Goal: Find contact information: Find contact information

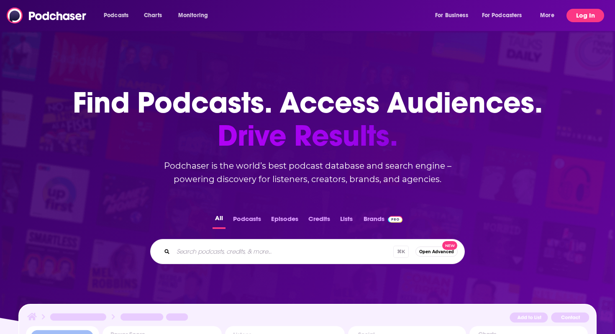
click at [585, 16] on button "Log In" at bounding box center [586, 15] width 38 height 13
click at [588, 13] on button "Log In" at bounding box center [586, 15] width 38 height 13
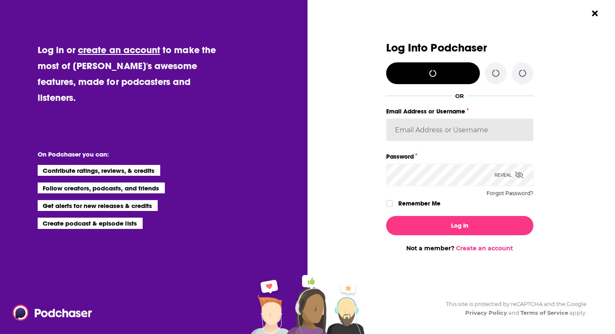
type input "ldigiovine"
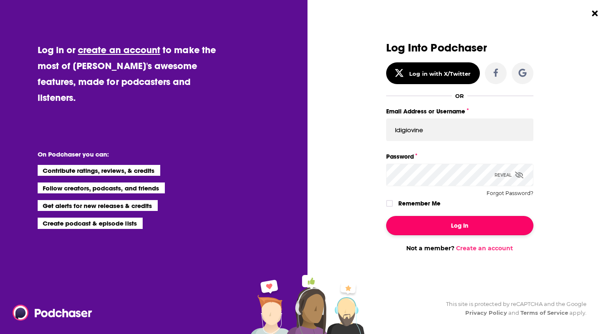
click at [428, 230] on button "Log In" at bounding box center [459, 225] width 147 height 19
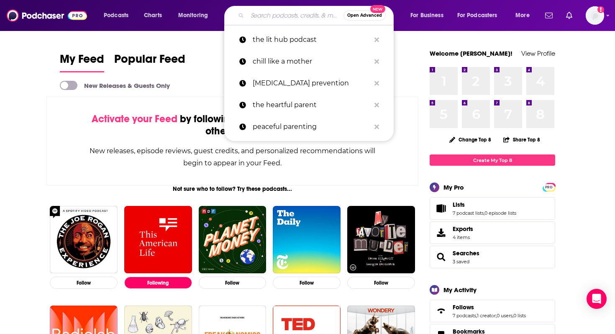
click at [267, 17] on input "Search podcasts, credits, & more..." at bounding box center [295, 15] width 96 height 13
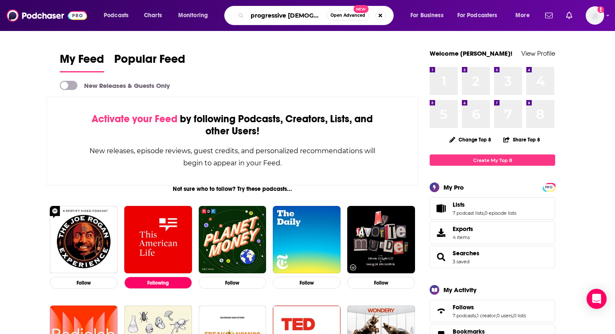
type input "progressive [DEMOGRAPHIC_DATA]"
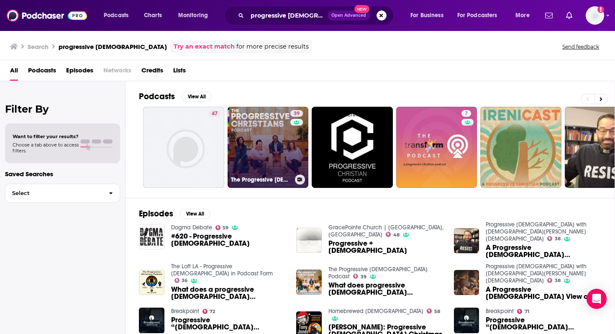
click at [276, 130] on link "39 The Progressive [DEMOGRAPHIC_DATA] Podcast" at bounding box center [268, 147] width 81 height 81
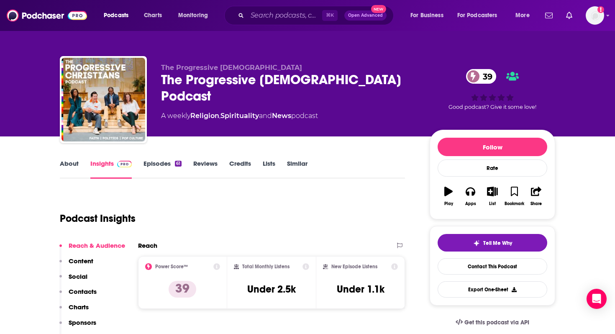
click at [66, 164] on link "About" at bounding box center [69, 168] width 19 height 19
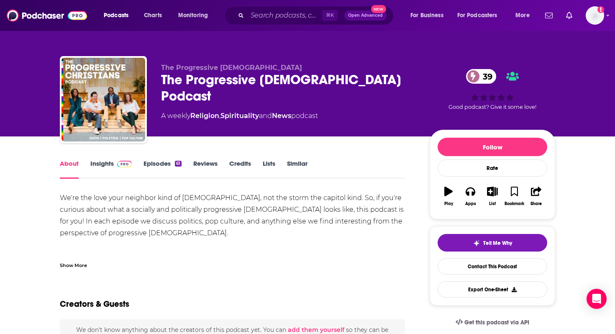
click at [104, 164] on link "Insights" at bounding box center [110, 168] width 41 height 19
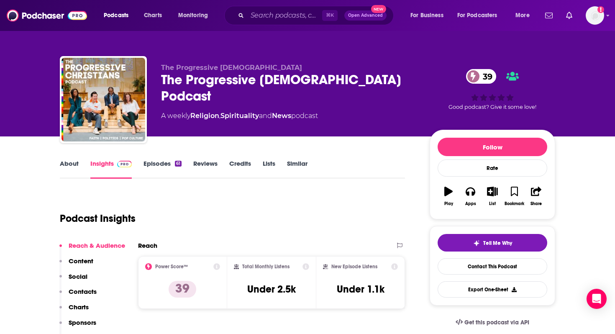
click at [82, 287] on p "Contacts" at bounding box center [83, 291] width 28 height 8
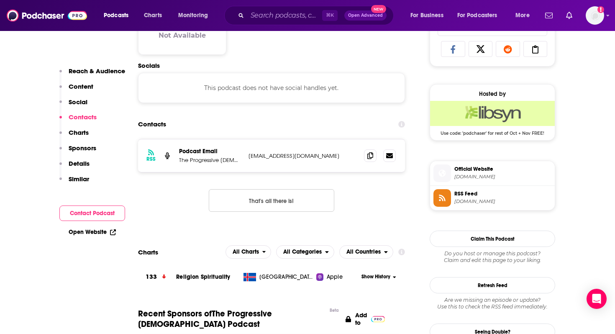
scroll to position [560, 0]
